Goal: Information Seeking & Learning: Find specific fact

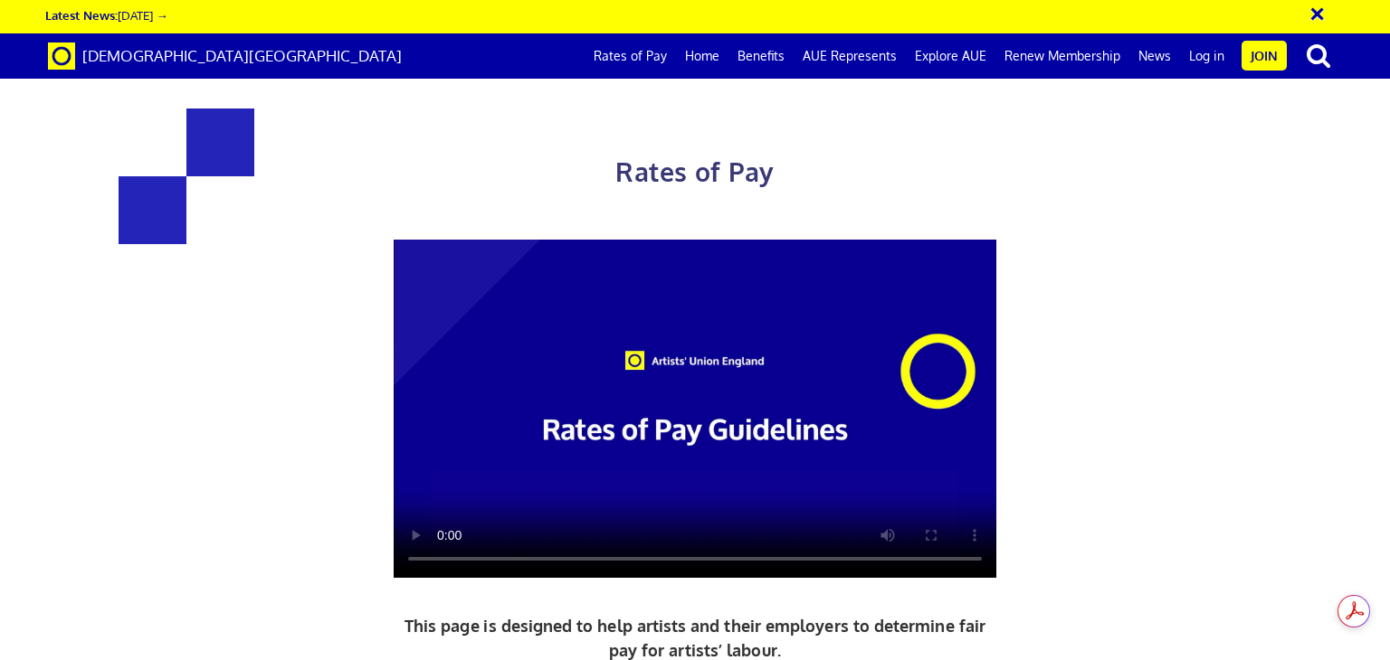
scroll to position [724, 0]
drag, startPoint x: 460, startPoint y: 373, endPoint x: 648, endPoint y: 544, distance: 254.3
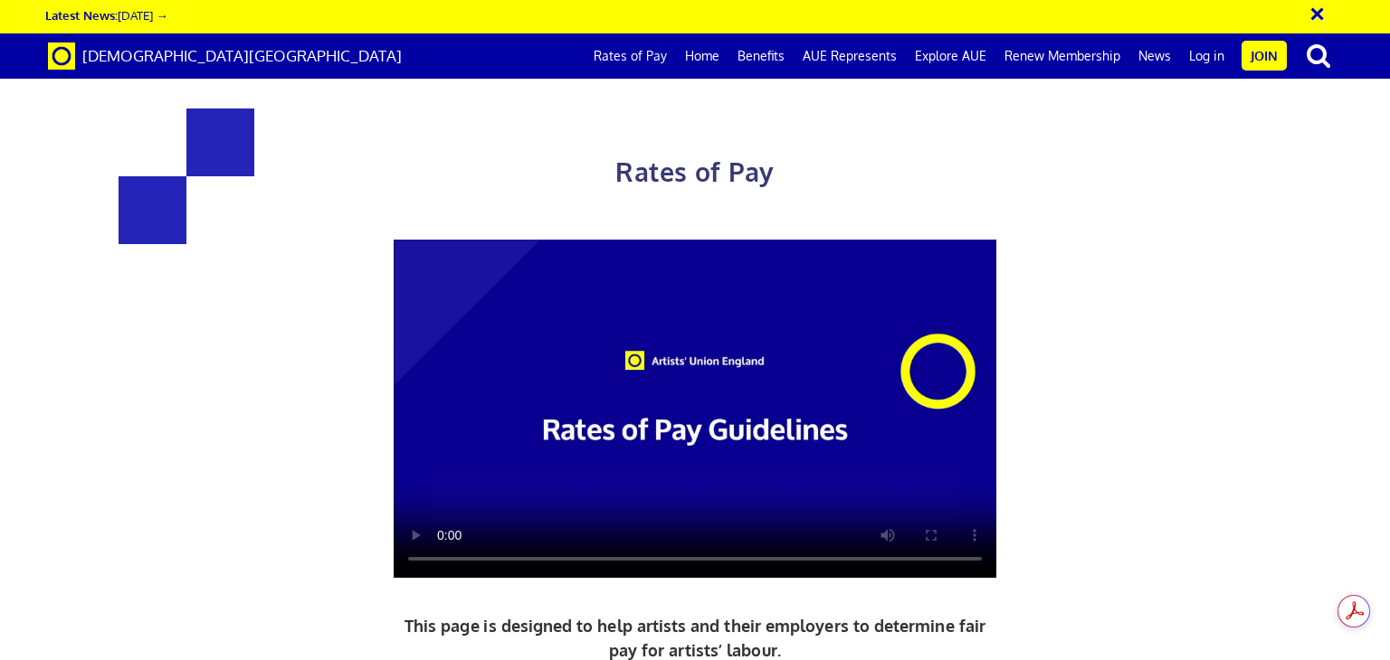
click at [514, 192] on div "Rates of Pay This page is designed to help artists and their employers to deter…" at bounding box center [695, 504] width 945 height 865
